Goal: Task Accomplishment & Management: Manage account settings

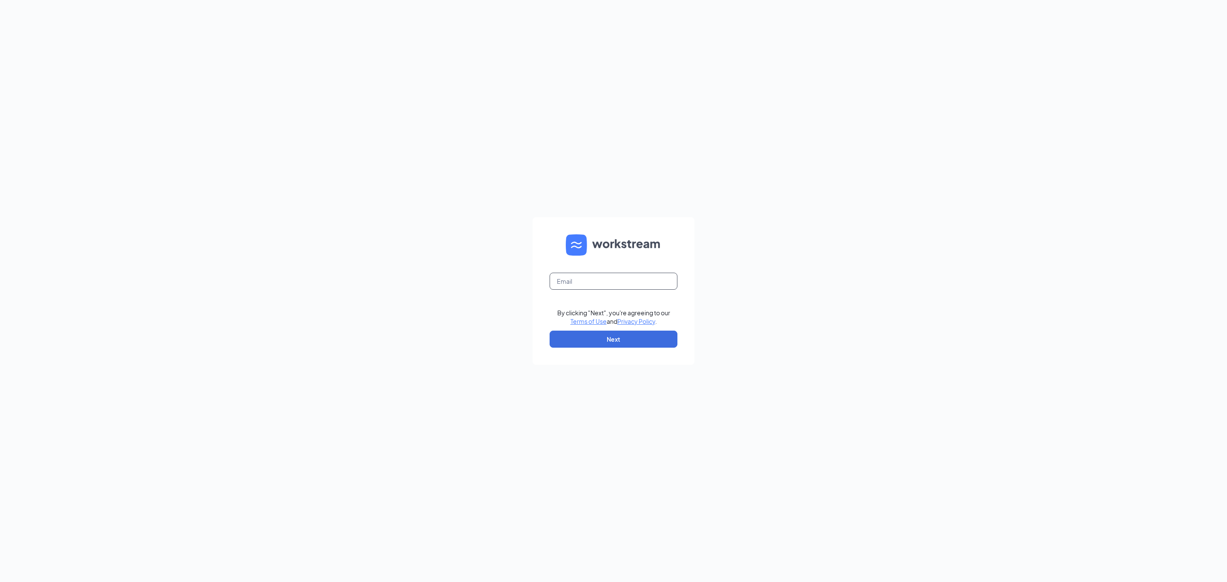
click at [580, 276] on input "text" at bounding box center [613, 281] width 128 height 17
type input "[EMAIL_ADDRESS][DOMAIN_NAME]"
click at [616, 335] on button "Next" at bounding box center [613, 338] width 128 height 17
click at [620, 339] on button "Sign In" at bounding box center [613, 335] width 128 height 17
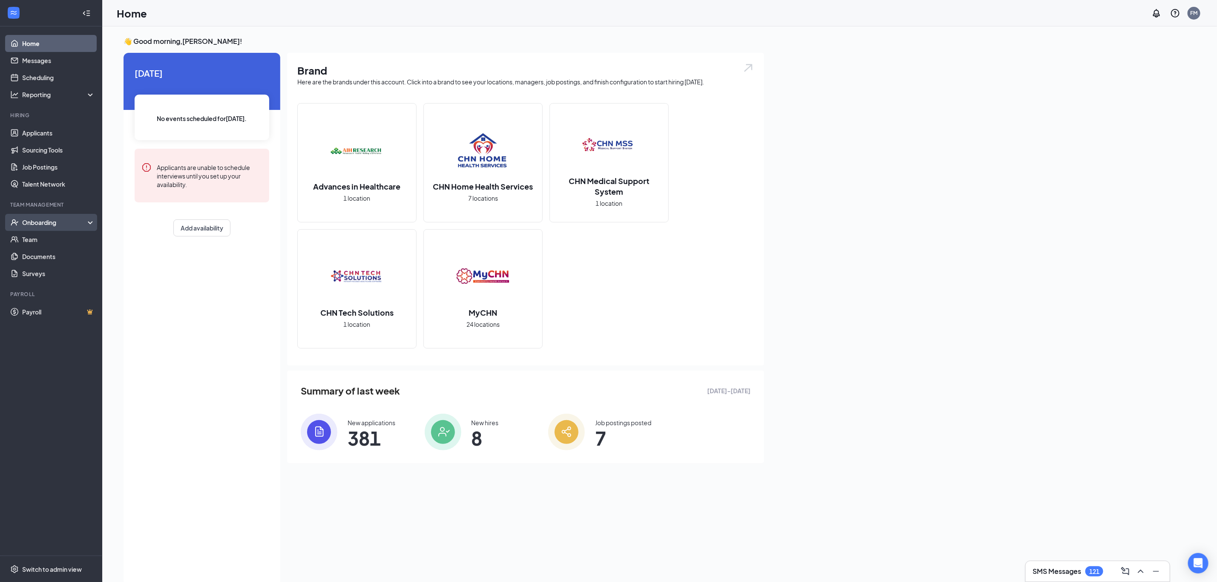
click at [37, 225] on div "Onboarding" at bounding box center [55, 222] width 66 height 9
click at [41, 293] on link "Activity log" at bounding box center [58, 290] width 73 height 17
